Goal: Book appointment/travel/reservation

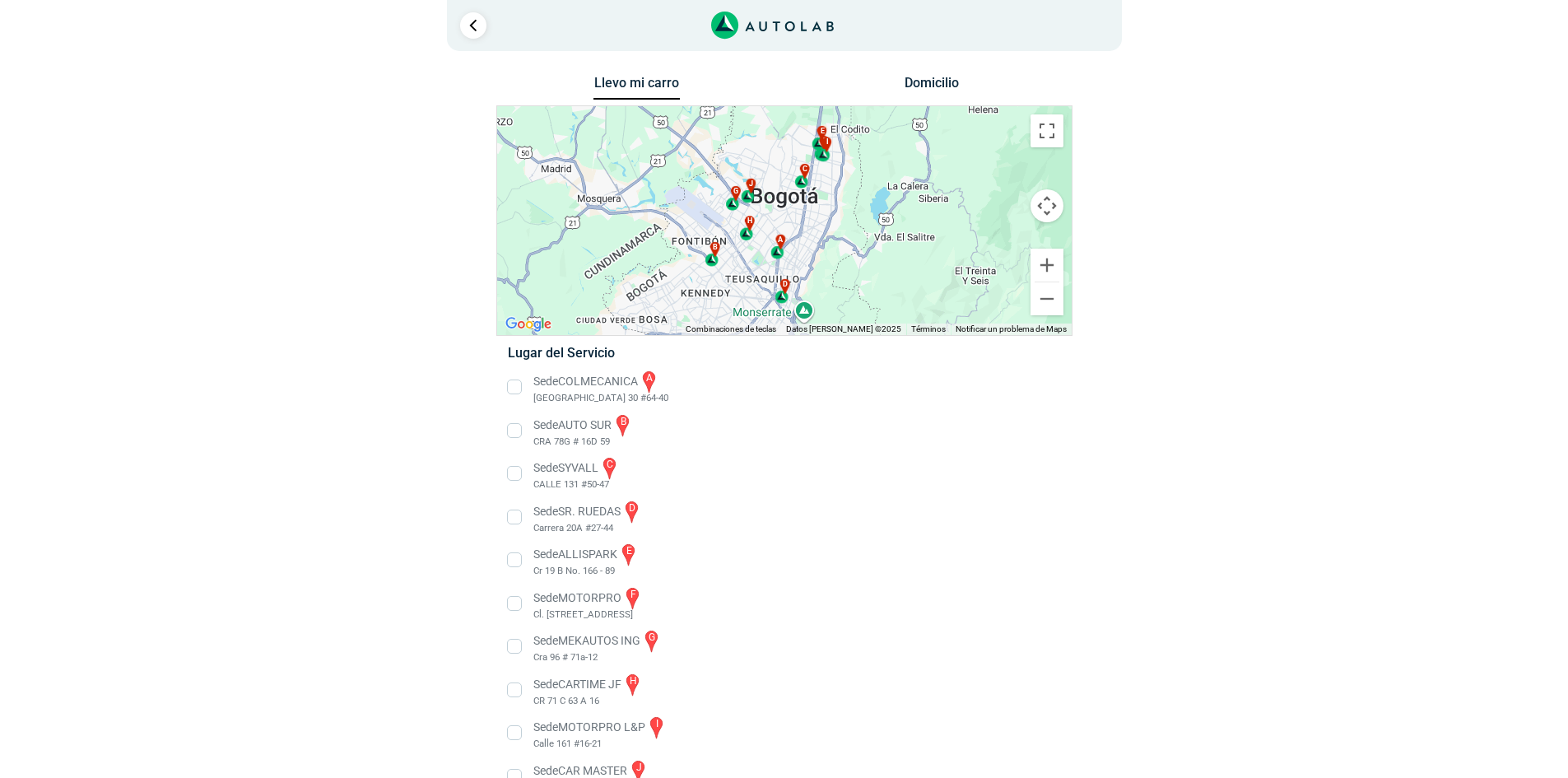
click at [780, 205] on div "a b c d e f g" at bounding box center [784, 221] width 574 height 229
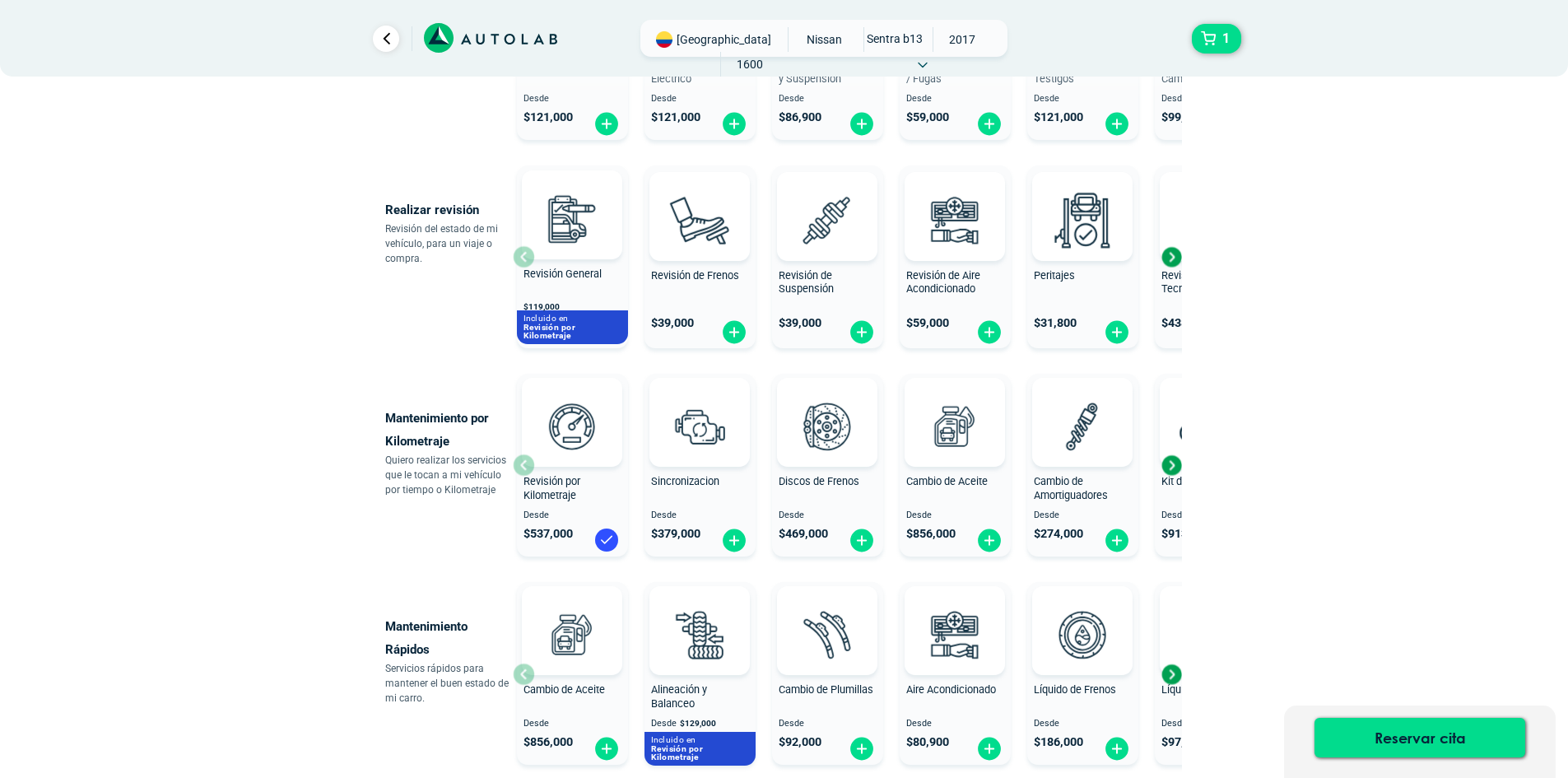
scroll to position [576, 0]
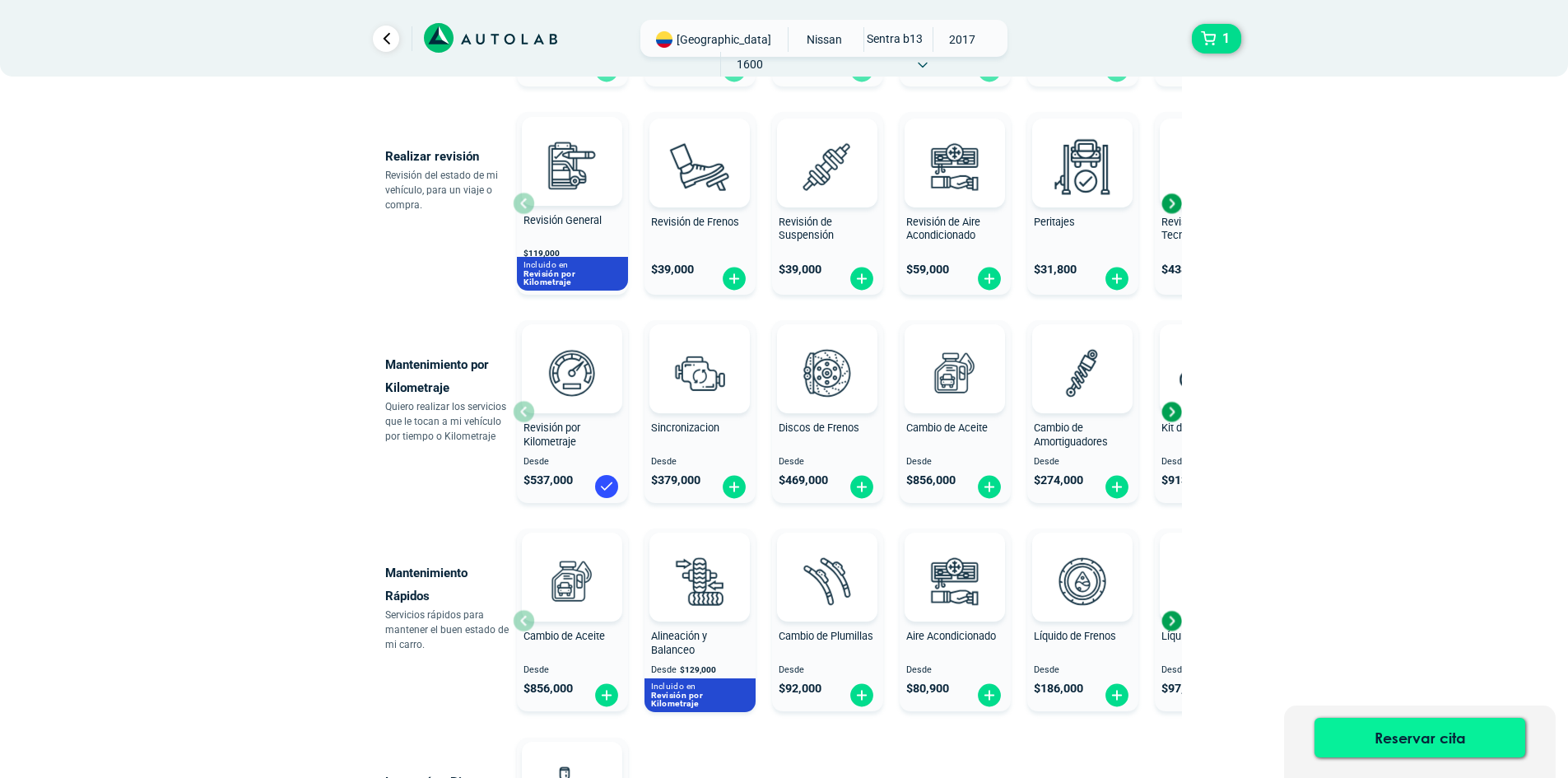
click at [1411, 733] on button "Reservar cita" at bounding box center [1420, 738] width 211 height 39
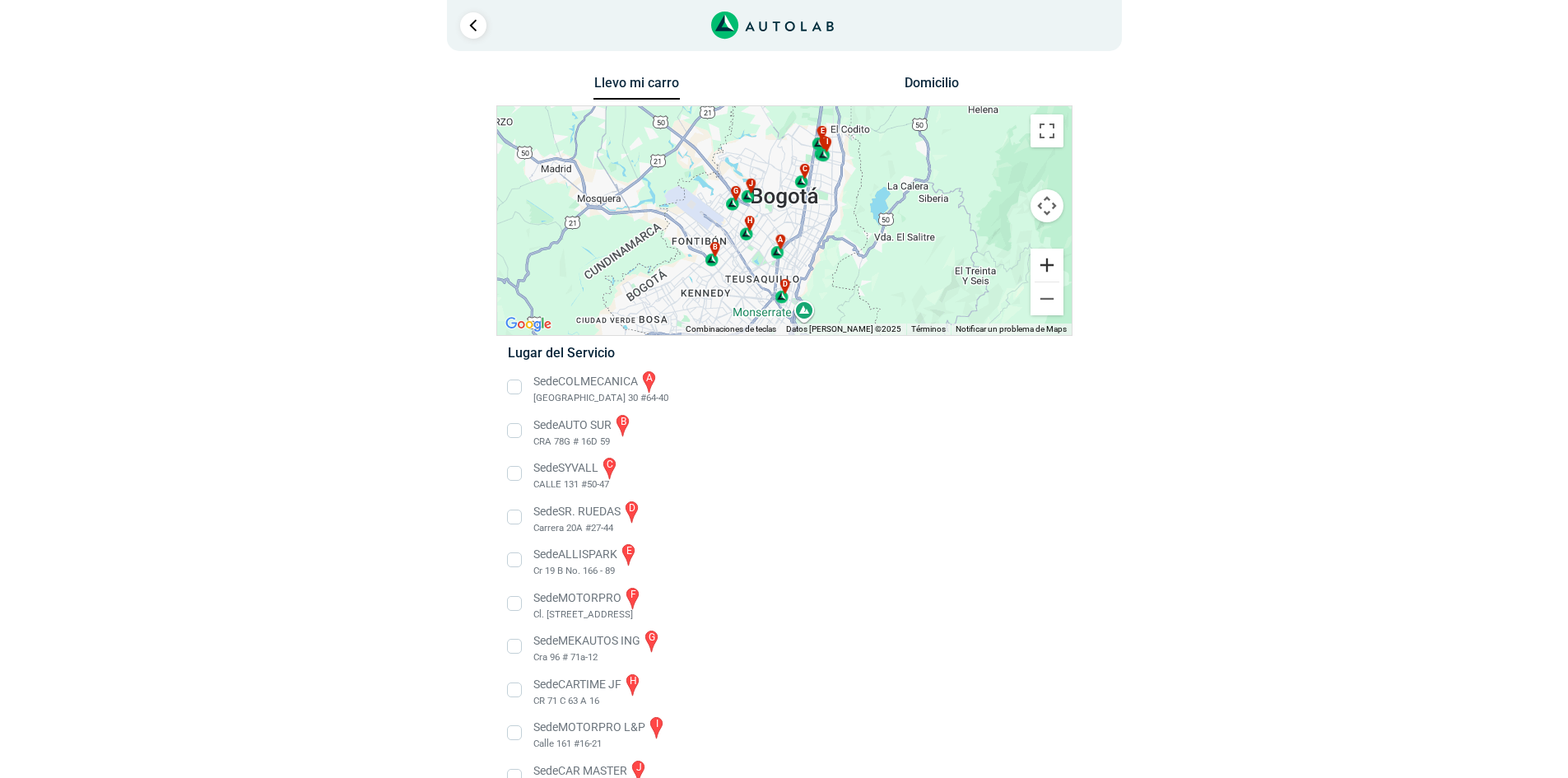
click at [1043, 264] on button "Ampliar" at bounding box center [1047, 264] width 33 height 33
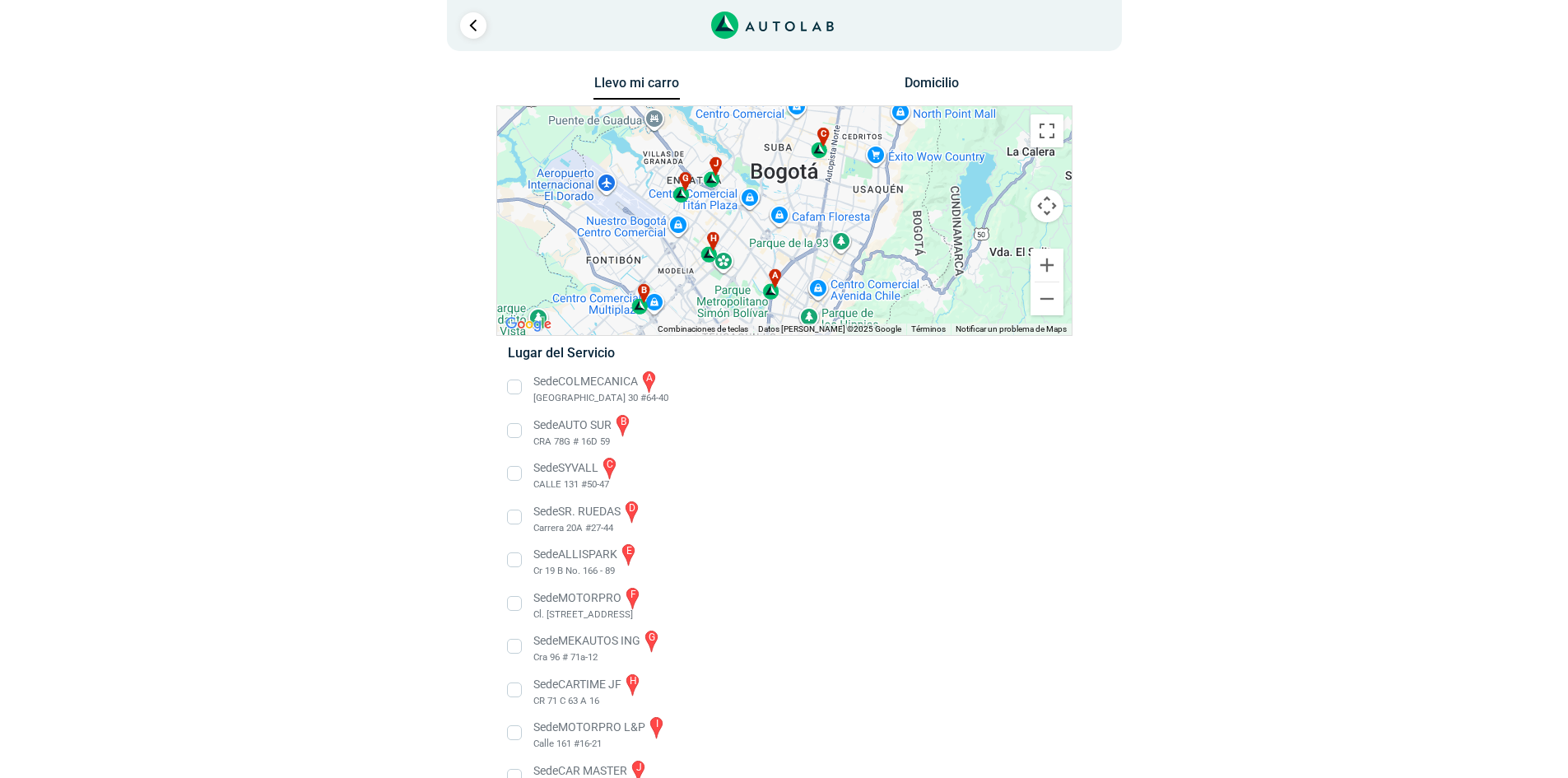
click at [782, 157] on div "a b c d e f g" at bounding box center [784, 221] width 574 height 229
click at [1041, 301] on button "Reducir" at bounding box center [1047, 298] width 33 height 33
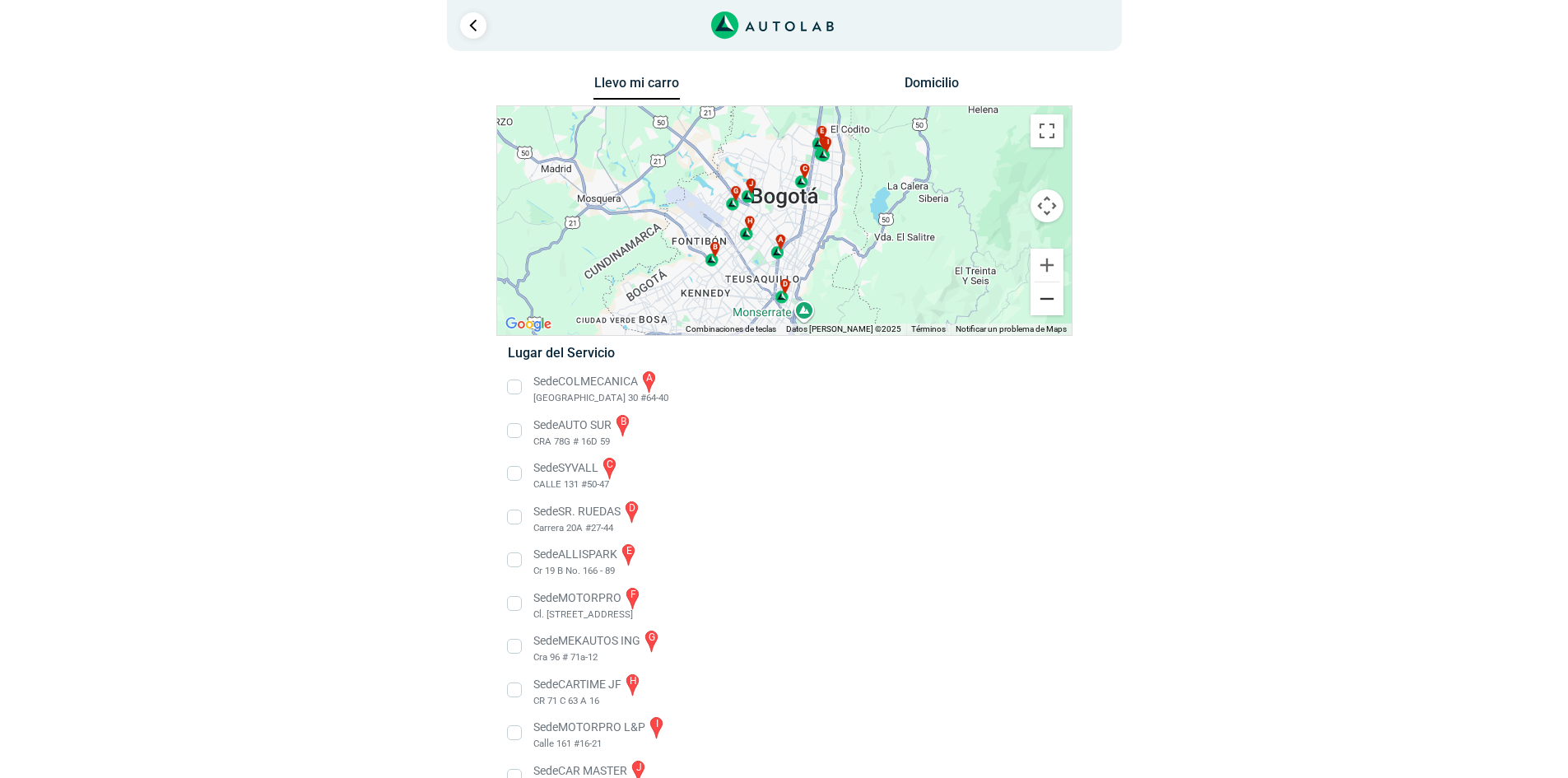
click at [1042, 301] on button "Reducir" at bounding box center [1047, 298] width 33 height 33
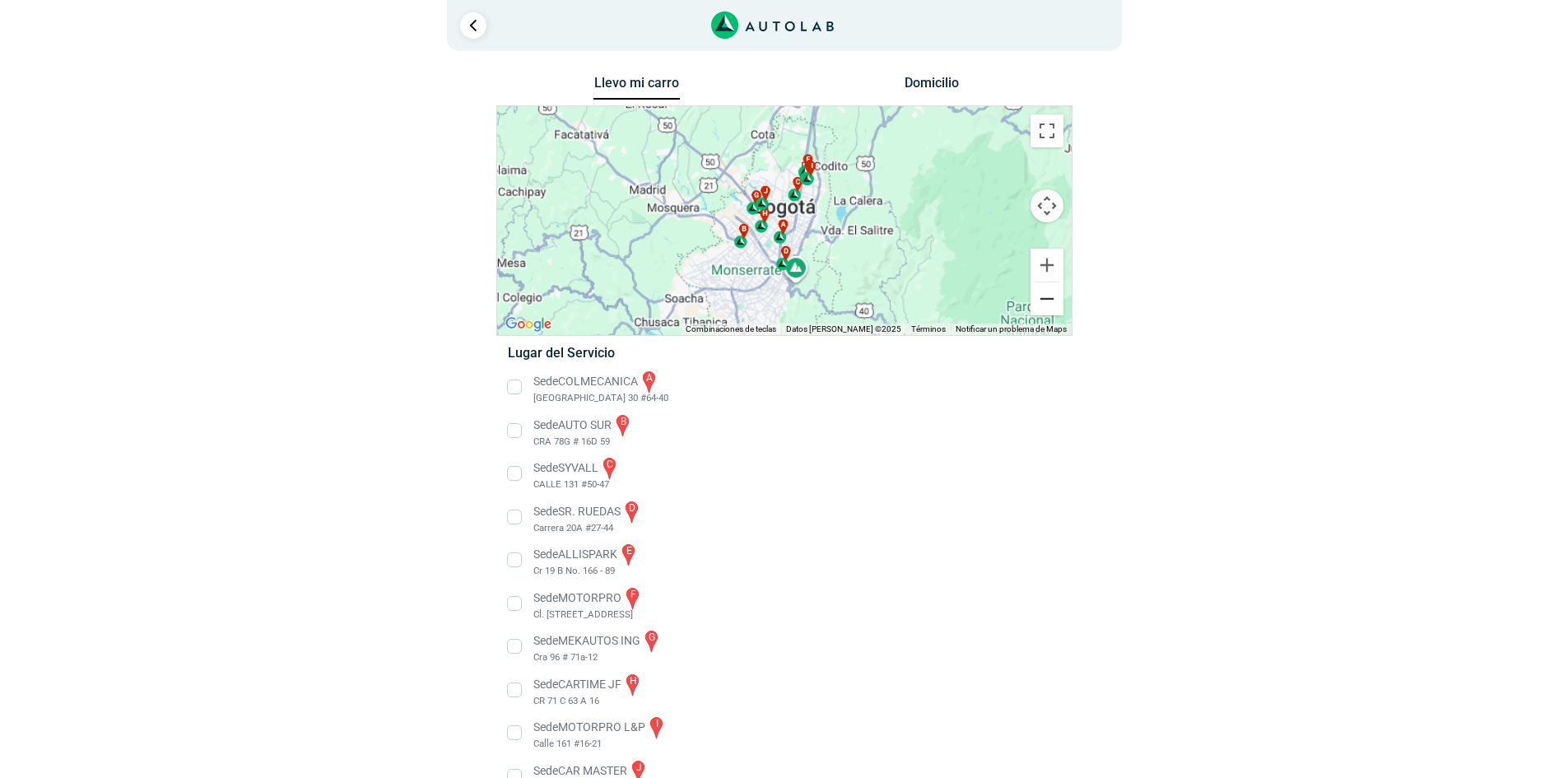
click at [1042, 301] on button "Reducir" at bounding box center [1047, 298] width 33 height 33
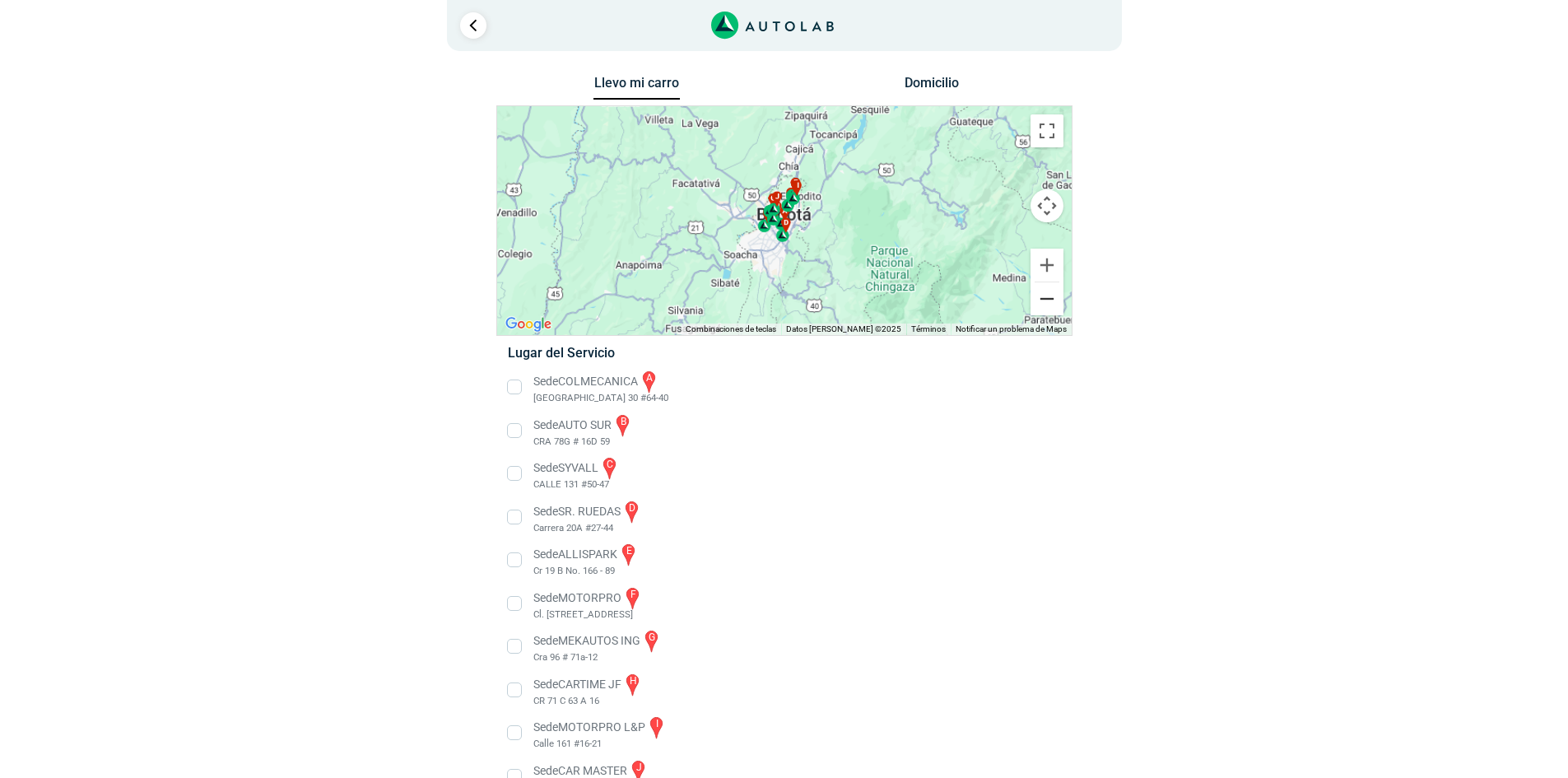
click at [1042, 301] on button "Reducir" at bounding box center [1047, 298] width 33 height 33
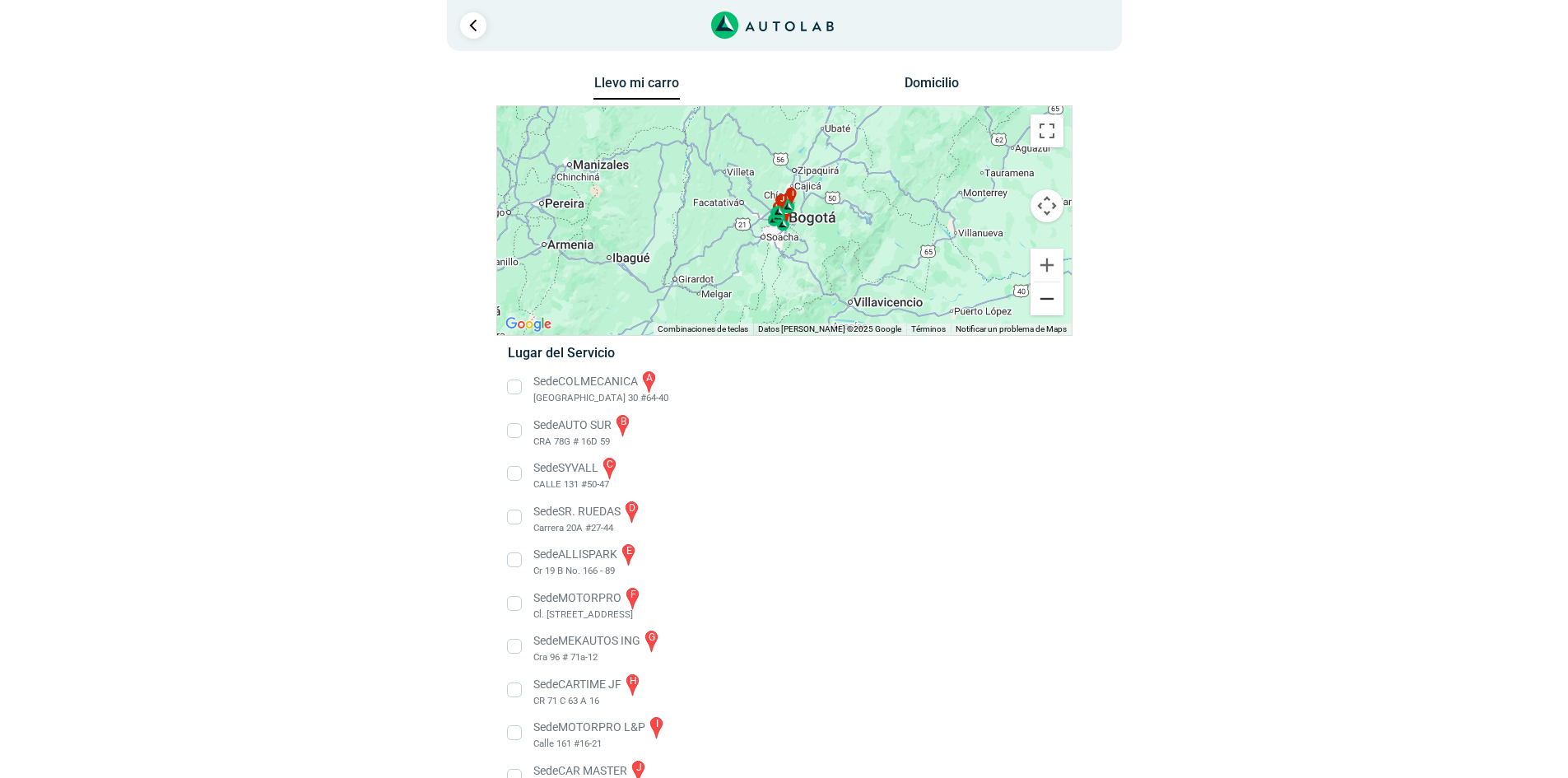
click at [1042, 301] on button "Reducir" at bounding box center [1047, 298] width 33 height 33
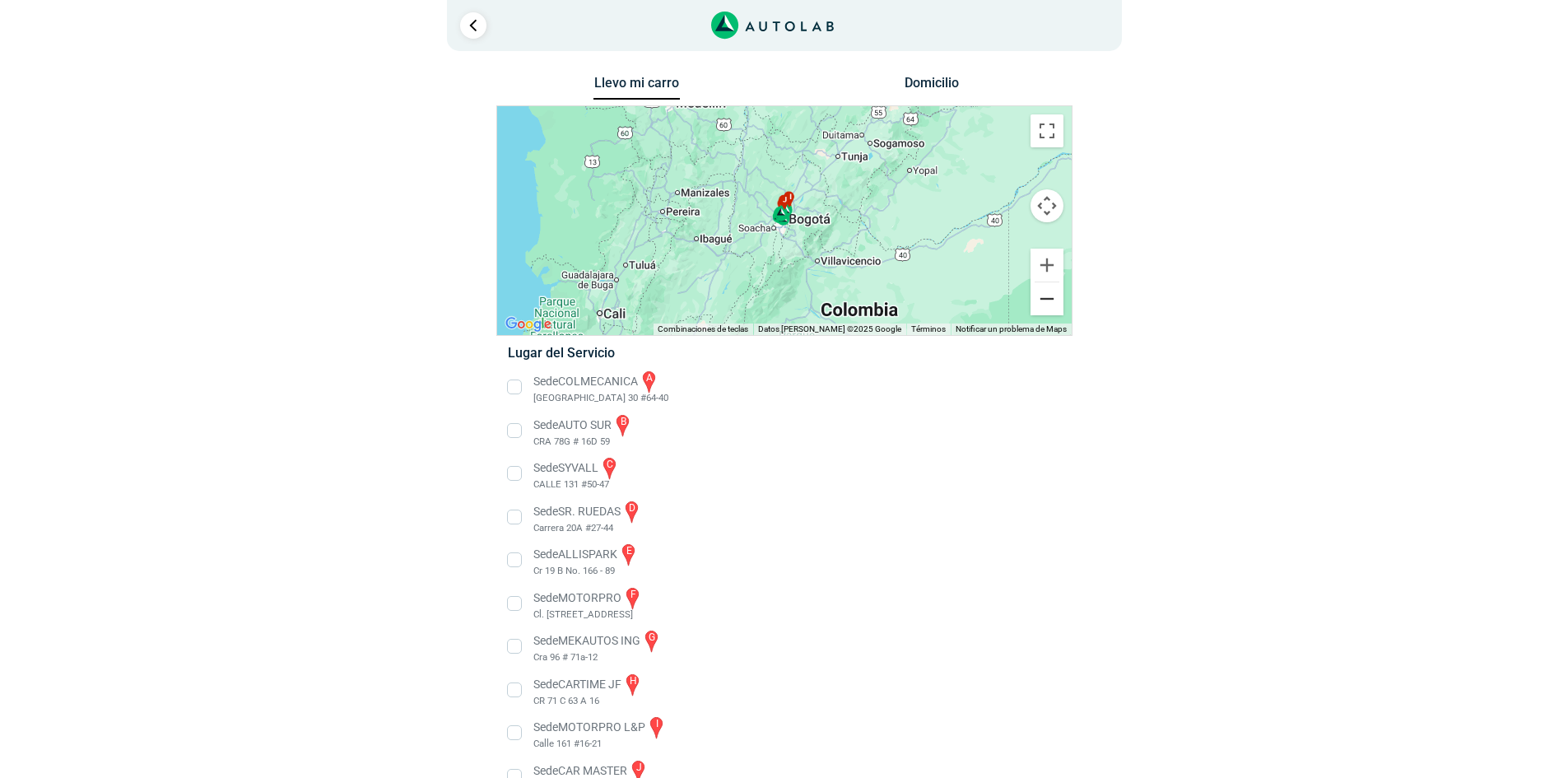
click at [1042, 301] on button "Reducir" at bounding box center [1047, 298] width 33 height 33
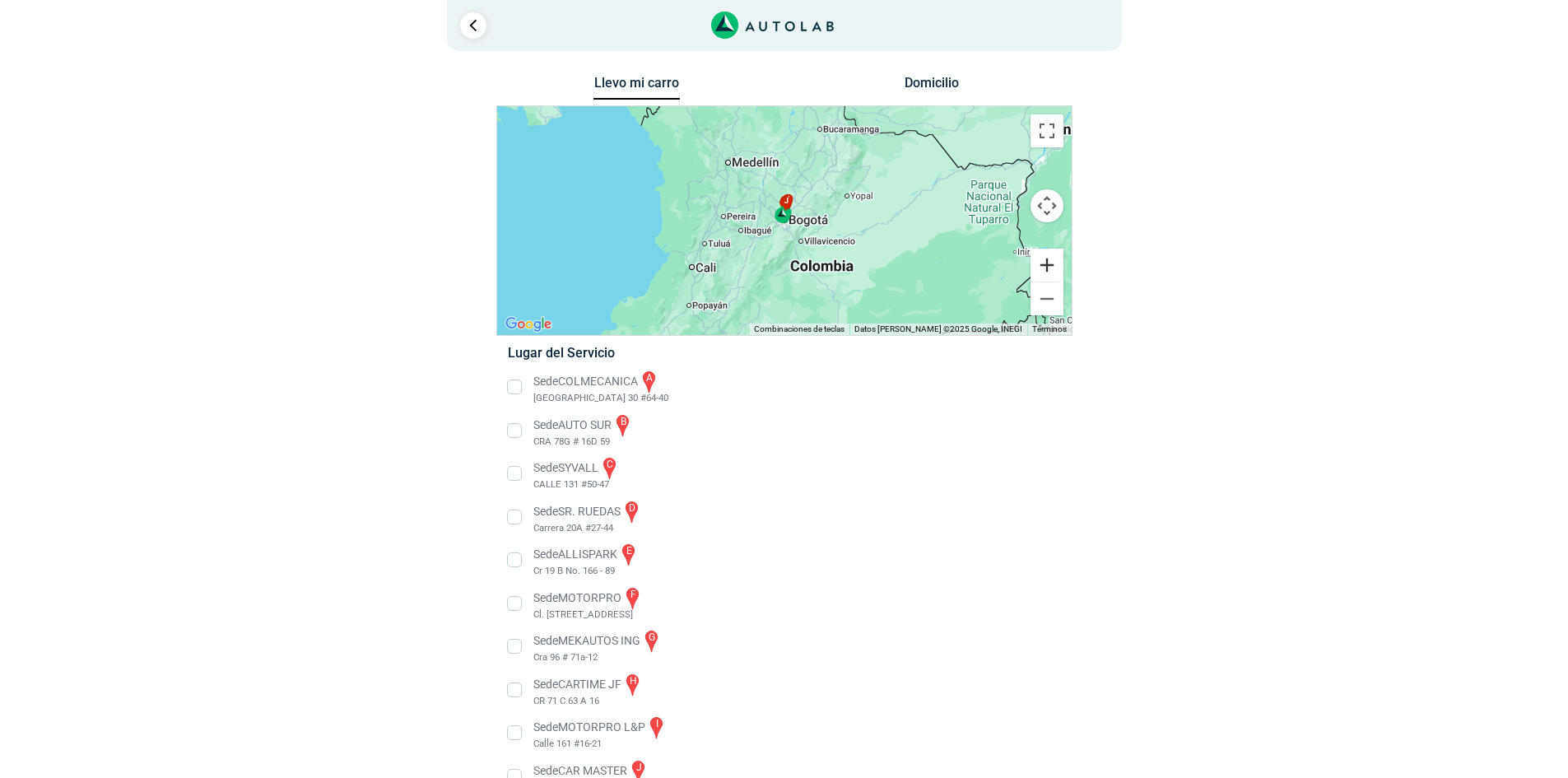
click at [1047, 262] on button "Ampliar" at bounding box center [1047, 264] width 33 height 33
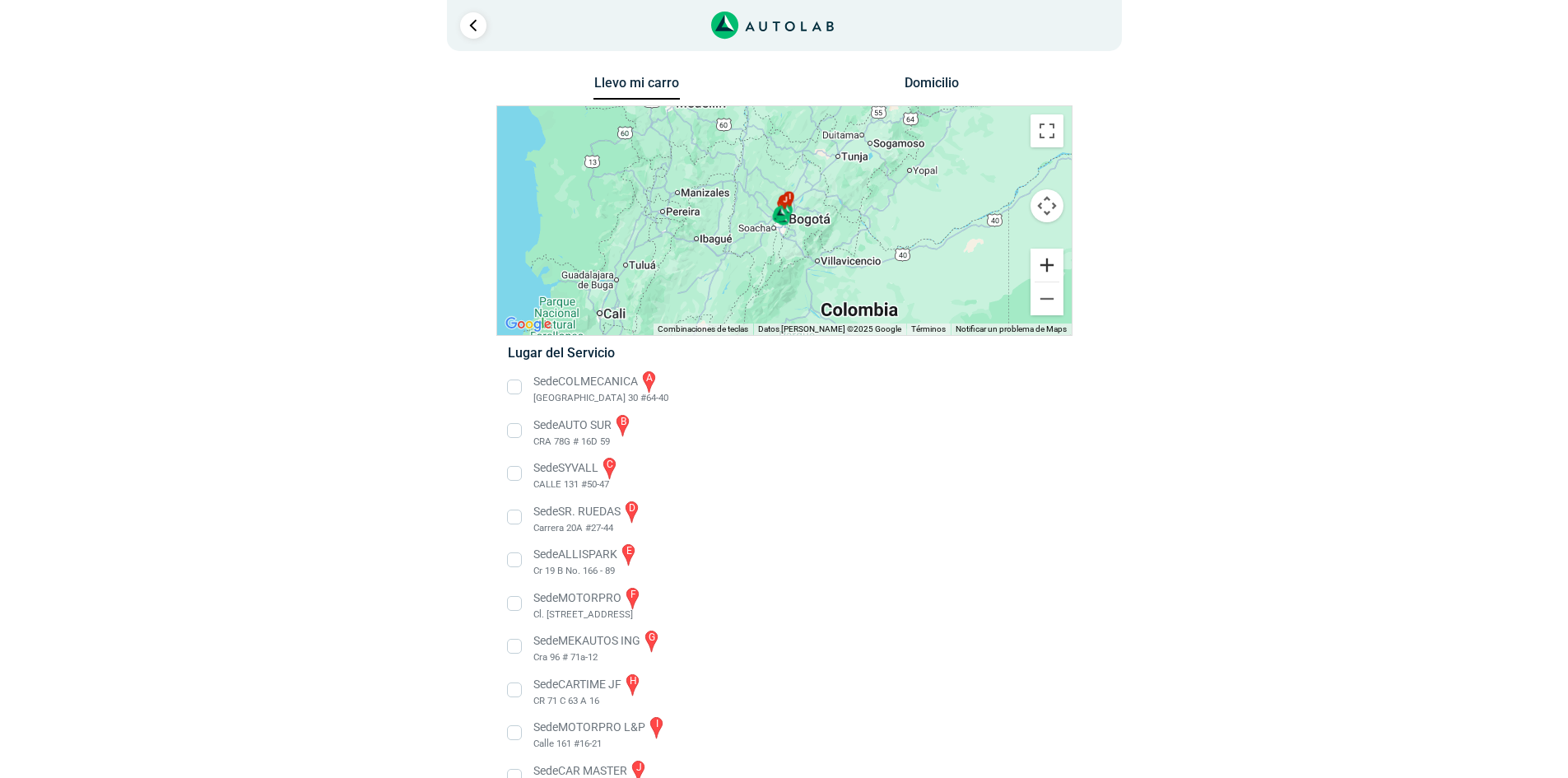
click at [1047, 262] on button "Ampliar" at bounding box center [1047, 264] width 33 height 33
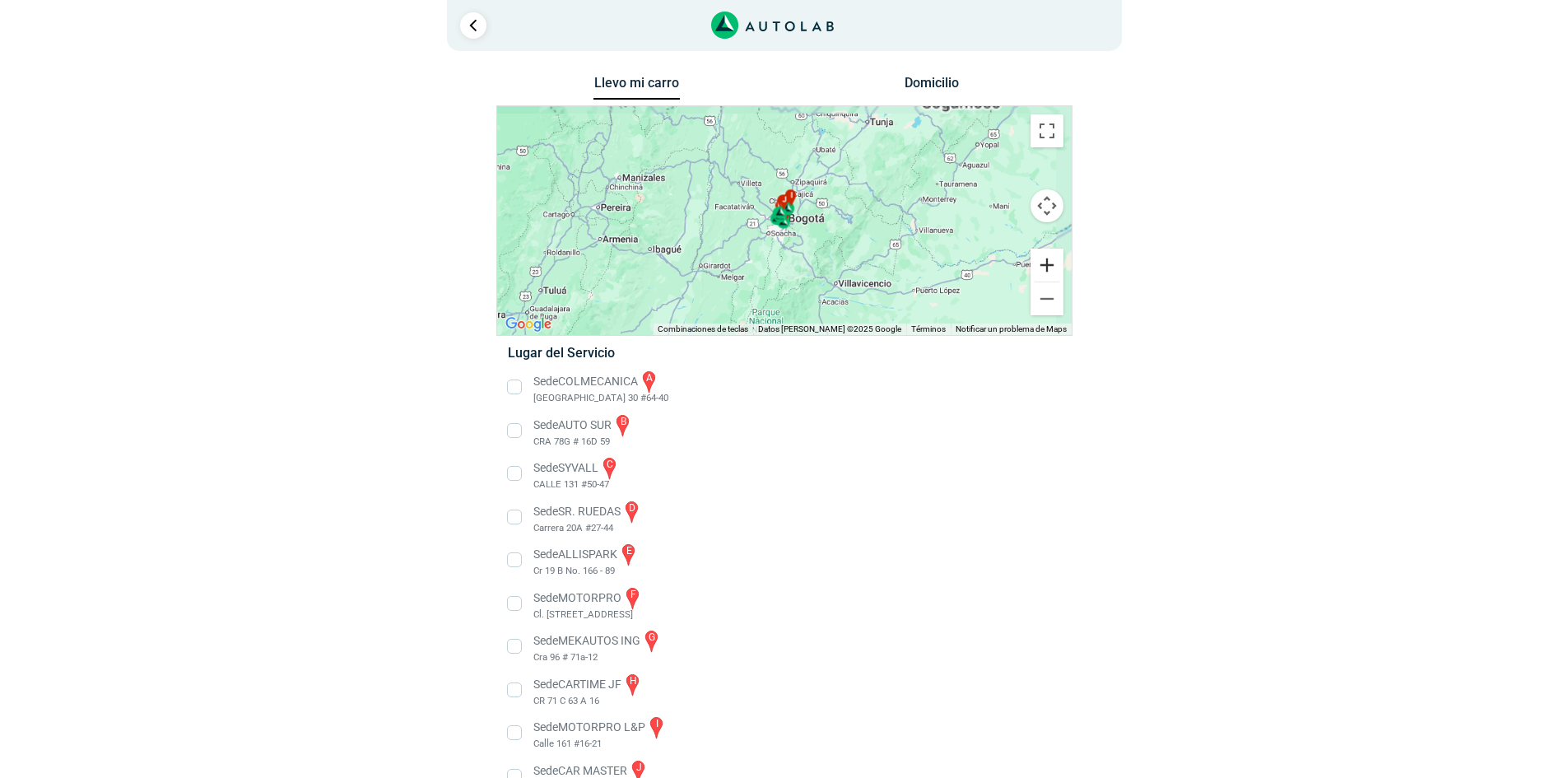
click at [1047, 262] on button "Ampliar" at bounding box center [1047, 264] width 33 height 33
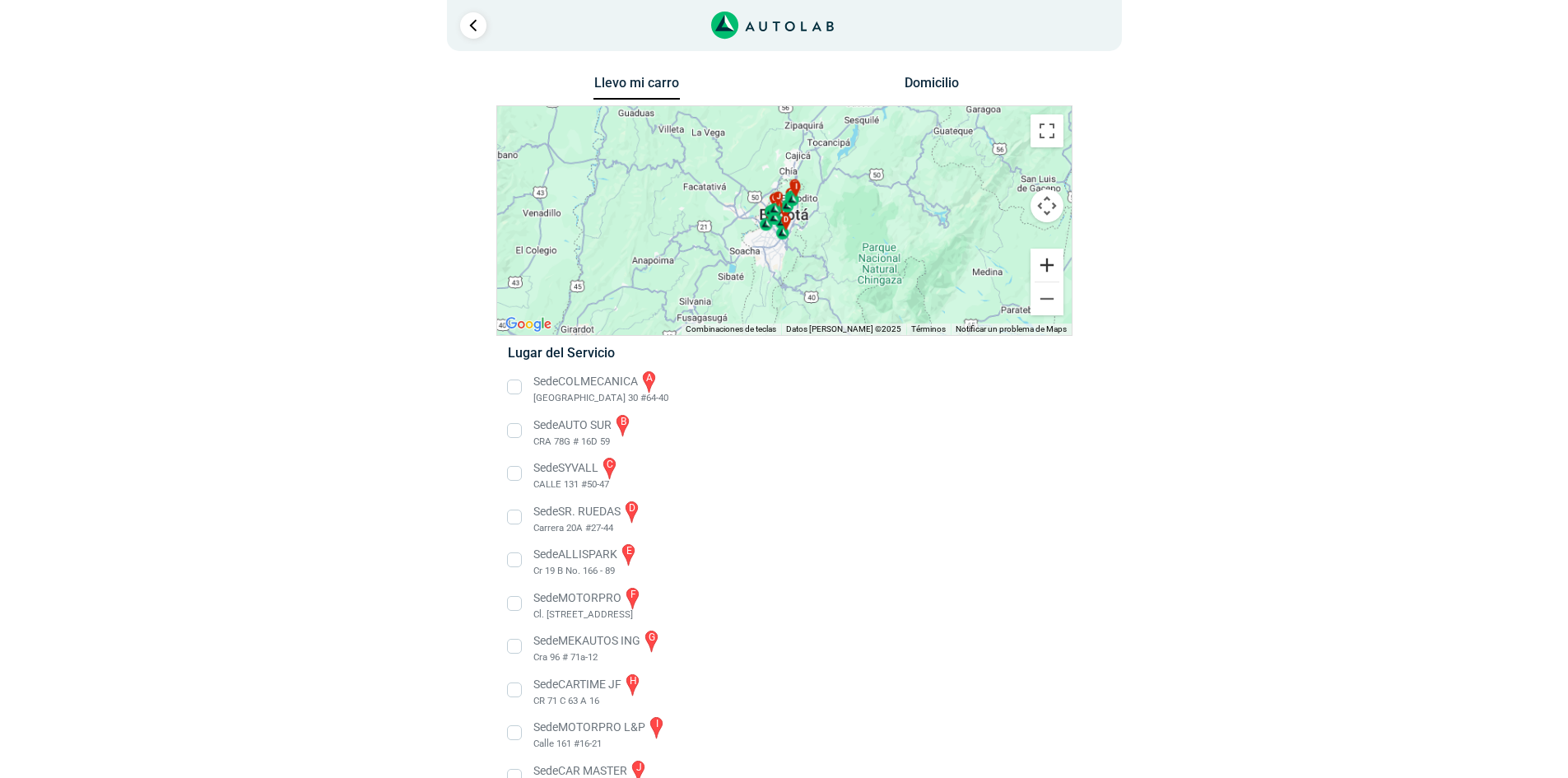
click at [1047, 262] on button "Ampliar" at bounding box center [1047, 264] width 33 height 33
